Goal: Task Accomplishment & Management: Manage account settings

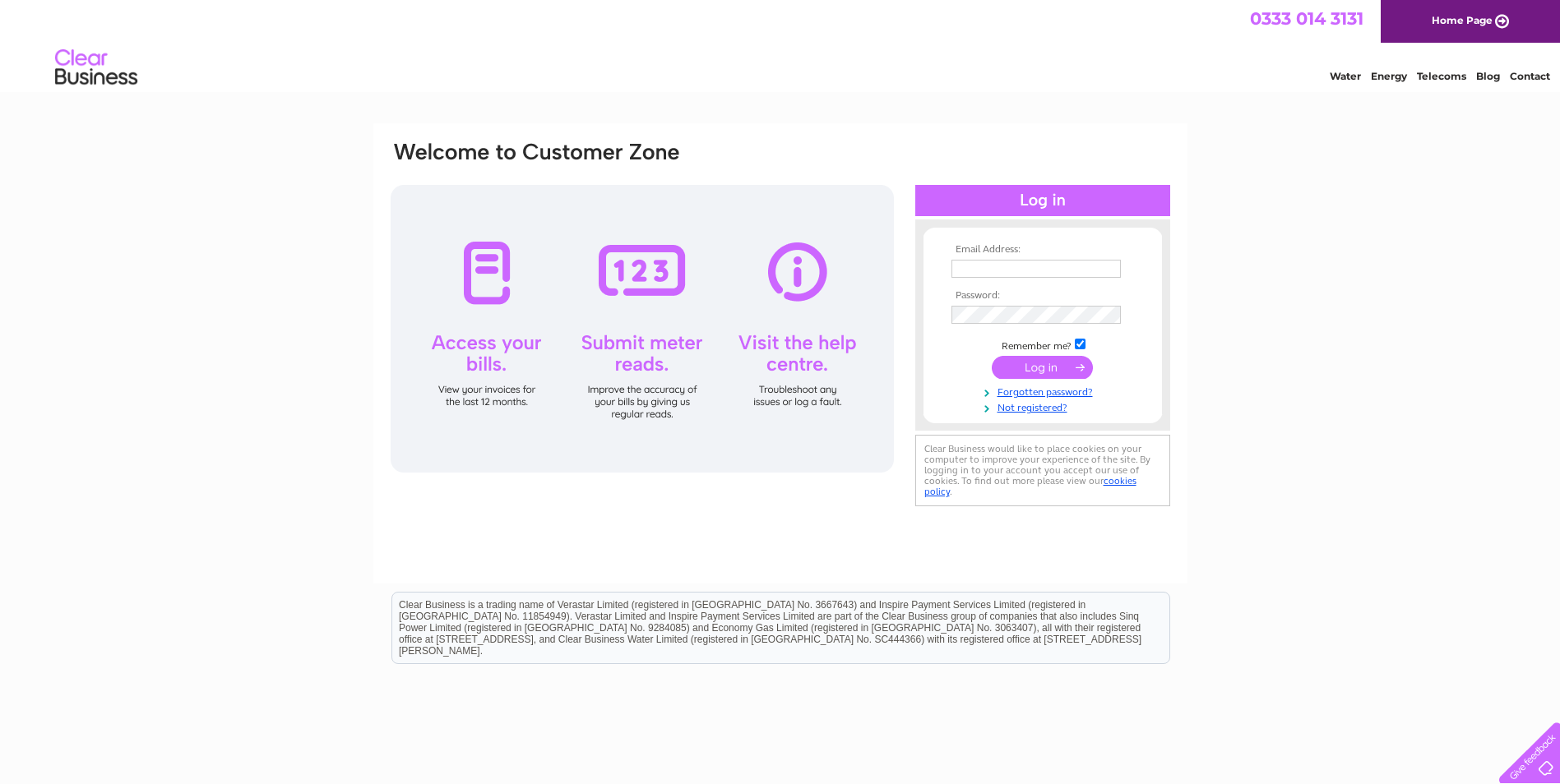
type input "stevecolors@gmail.com"
click at [1047, 370] on input "submit" at bounding box center [1042, 367] width 101 height 23
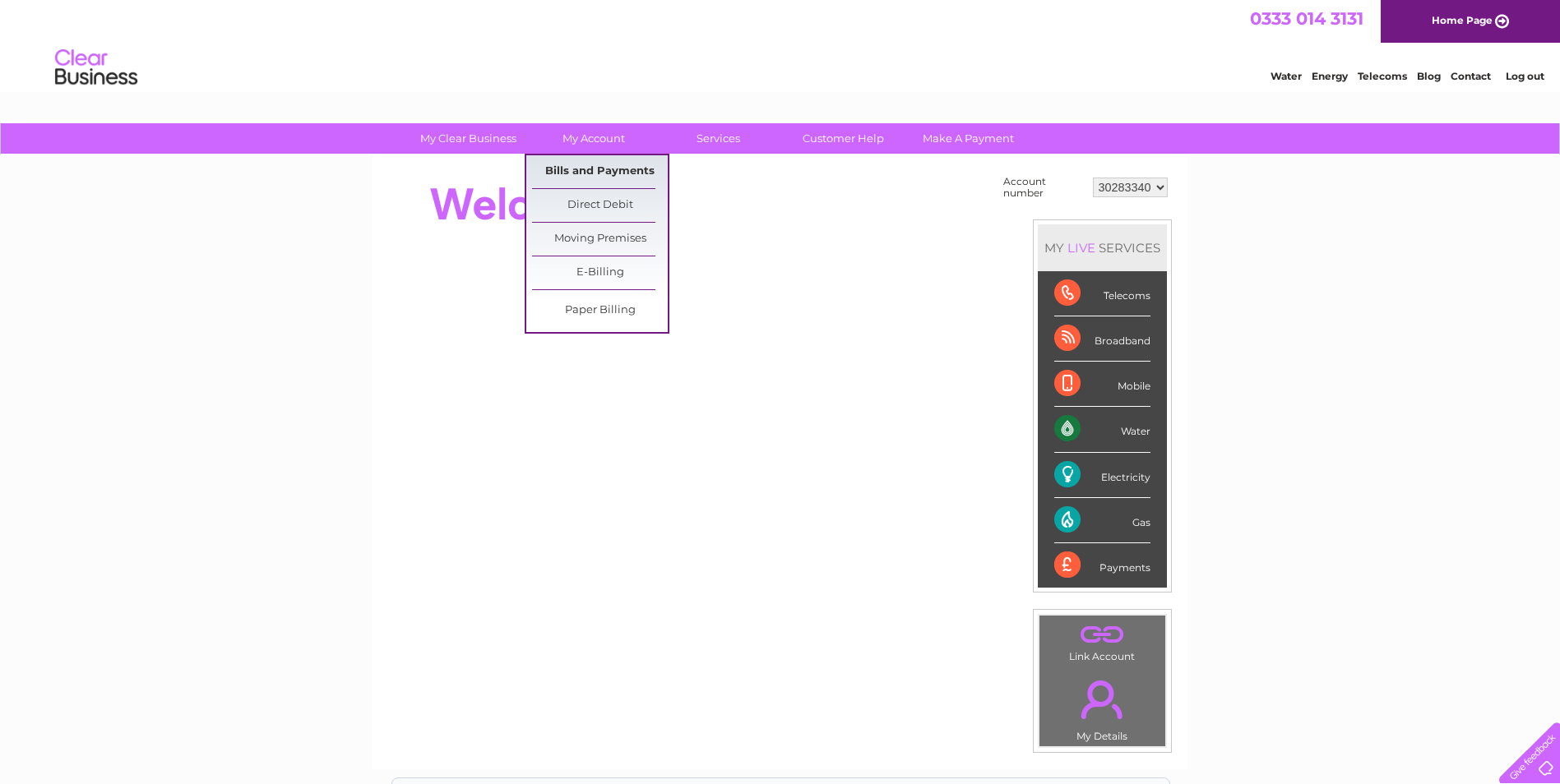
click at [607, 171] on link "Bills and Payments" at bounding box center [599, 171] width 135 height 33
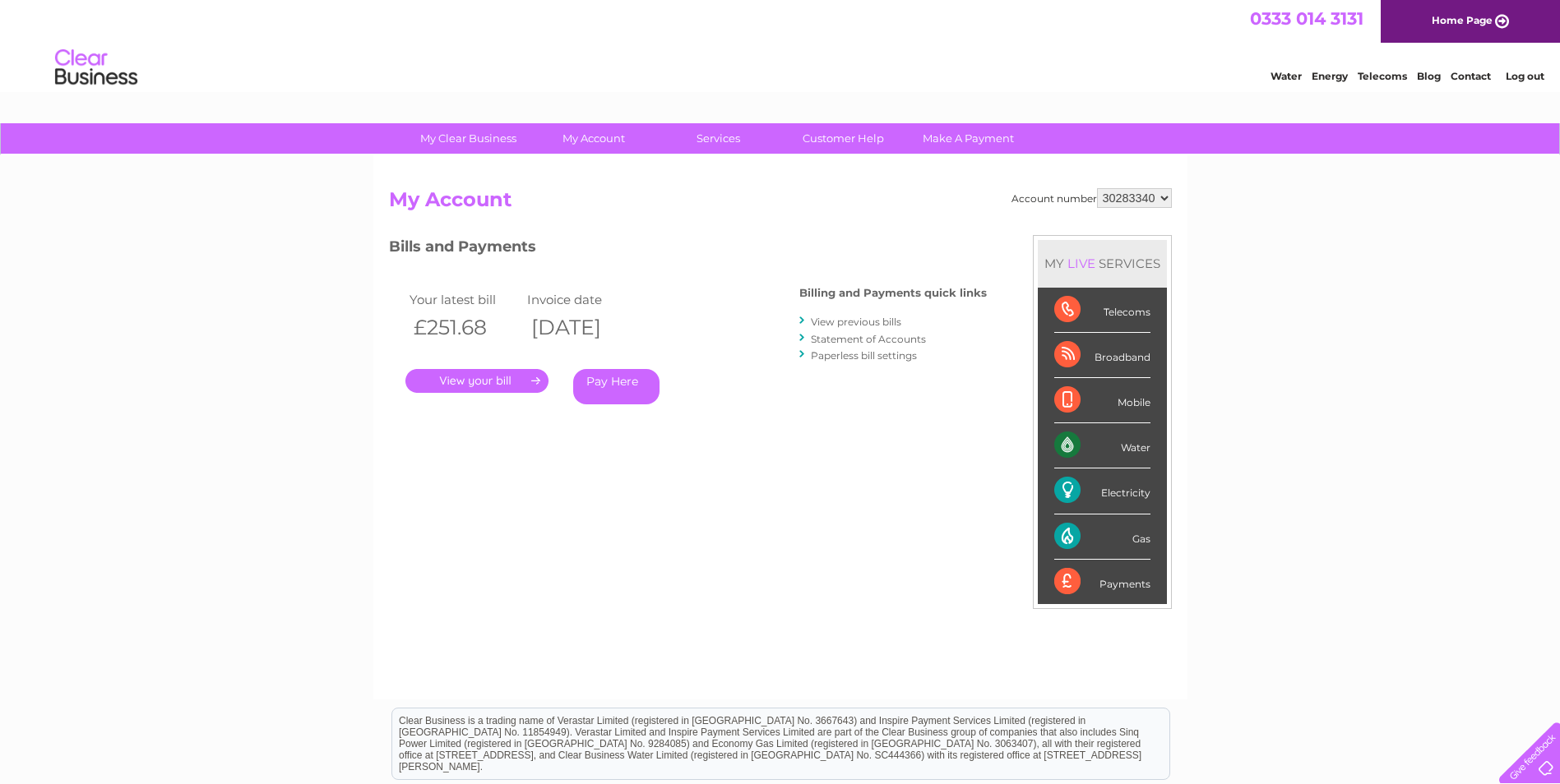
click at [495, 387] on link "." at bounding box center [476, 382] width 143 height 24
